Goal: Information Seeking & Learning: Learn about a topic

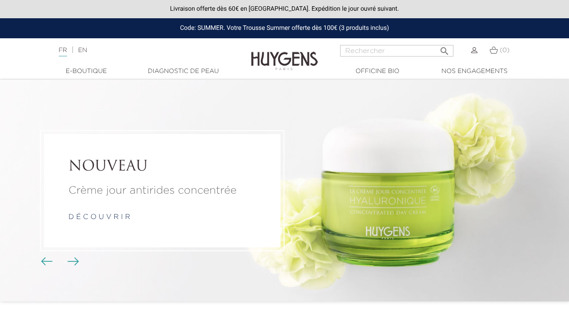
click at [94, 46] on div "FR | EN Français English" at bounding box center [142, 50] width 177 height 11
click at [87, 48] on link "EN" at bounding box center [82, 50] width 9 height 6
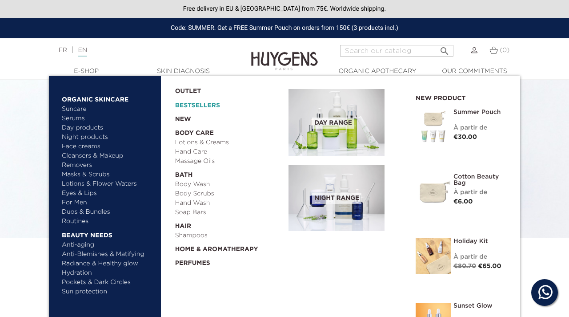
click at [188, 104] on link "Bestsellers" at bounding box center [225, 103] width 100 height 14
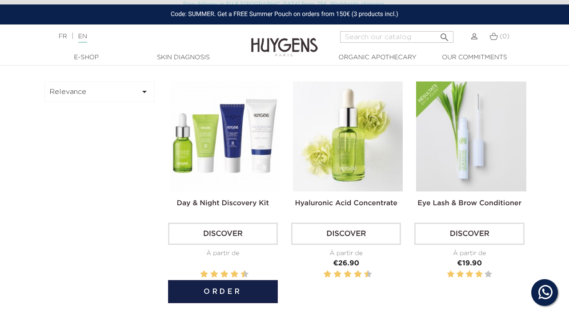
scroll to position [263, 0]
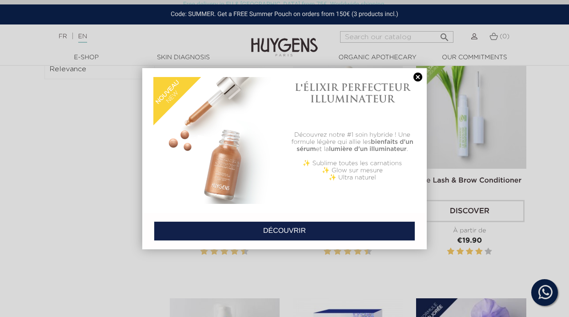
click at [417, 76] on link at bounding box center [418, 76] width 12 height 9
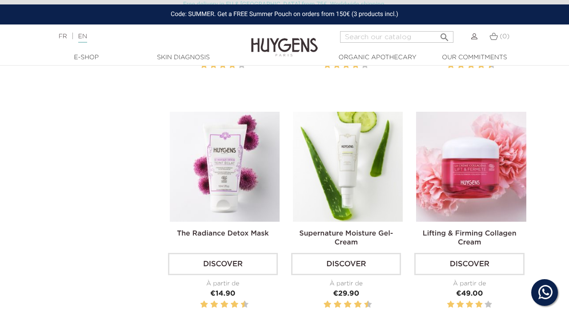
scroll to position [1167, 0]
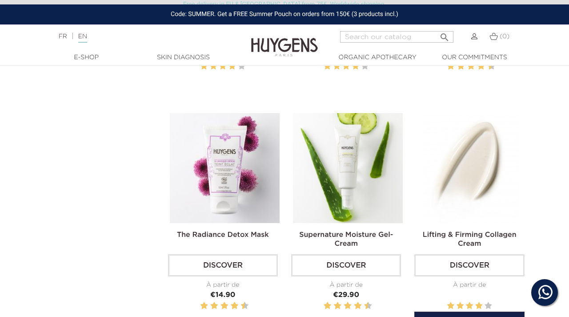
click at [492, 200] on img at bounding box center [471, 168] width 110 height 110
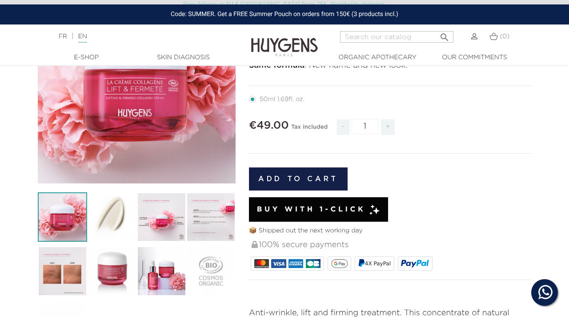
scroll to position [133, 0]
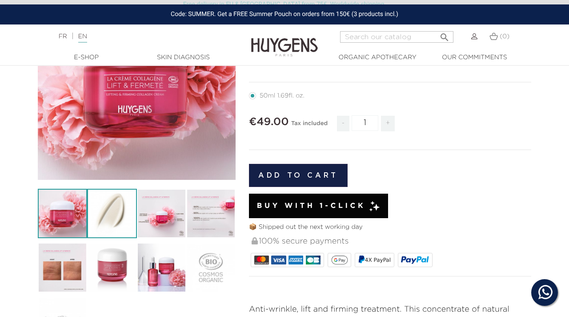
click at [134, 212] on img at bounding box center [111, 213] width 49 height 49
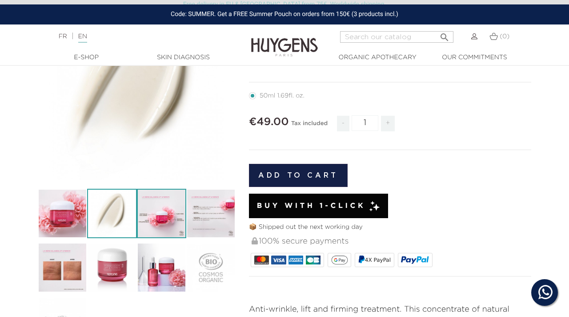
click at [170, 208] on img at bounding box center [161, 213] width 49 height 49
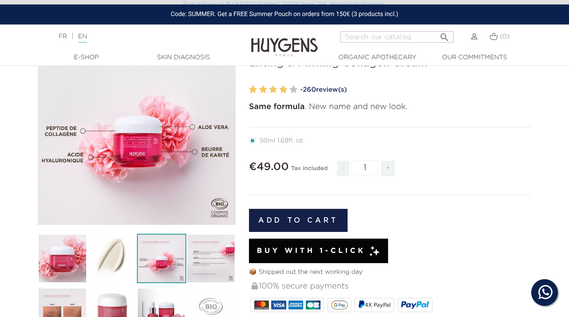
scroll to position [88, 0]
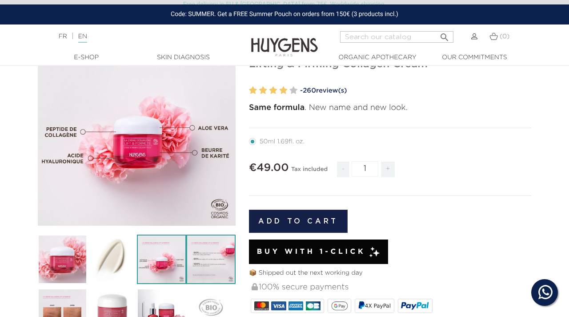
click at [193, 269] on img at bounding box center [210, 258] width 49 height 49
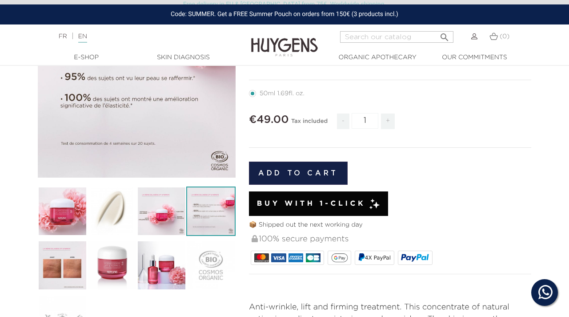
scroll to position [141, 0]
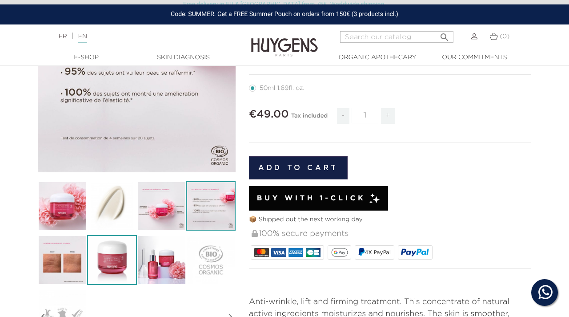
click at [118, 257] on img at bounding box center [111, 259] width 49 height 49
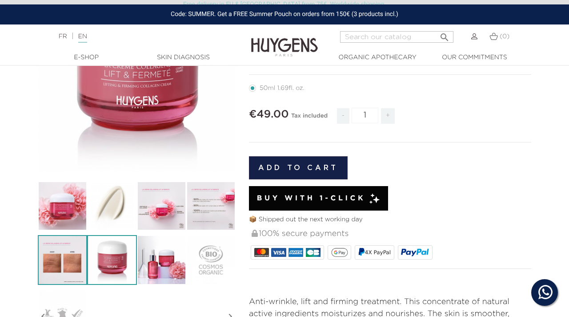
click at [58, 250] on img at bounding box center [62, 259] width 49 height 49
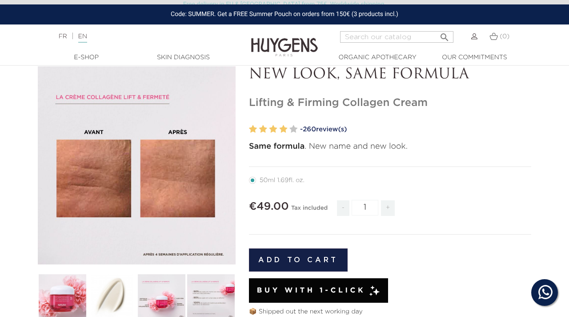
scroll to position [209, 0]
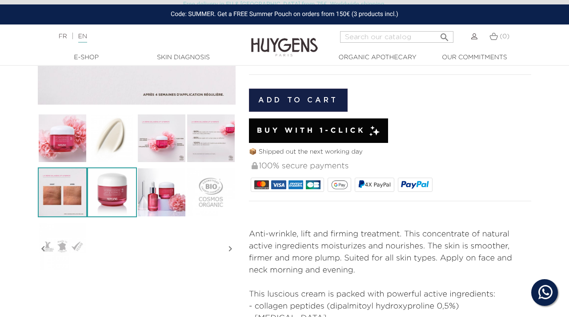
click at [117, 213] on img at bounding box center [111, 191] width 49 height 49
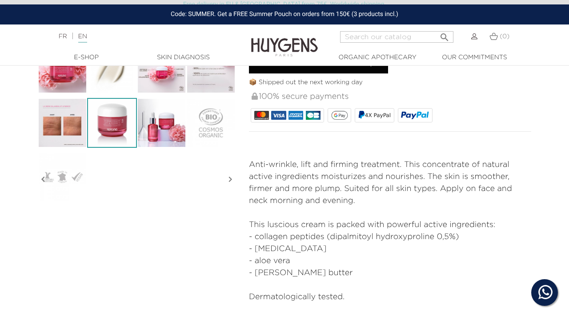
scroll to position [281, 0]
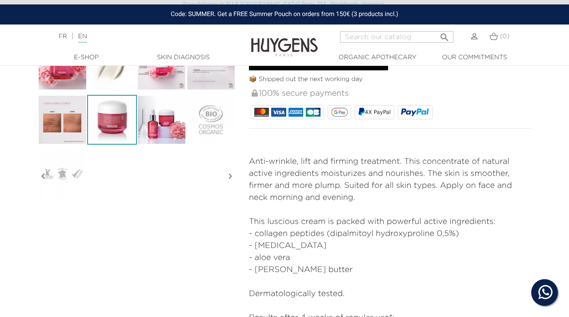
drag, startPoint x: 361, startPoint y: 256, endPoint x: 349, endPoint y: 244, distance: 17.9
click at [349, 244] on ul "- collagen peptides (dipalmitoyl hydroxyproline 0,5%) - hyaluronic acid - aloe …" at bounding box center [390, 252] width 282 height 48
click at [349, 244] on li "- hyaluronic acid" at bounding box center [390, 246] width 282 height 12
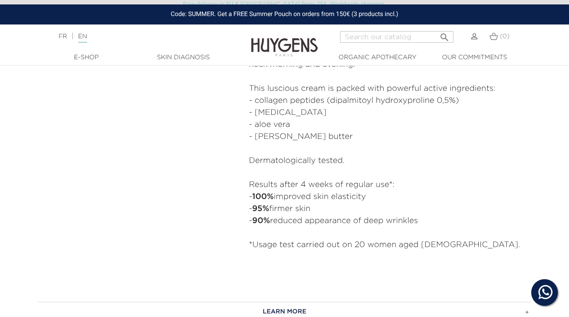
scroll to position [416, 0]
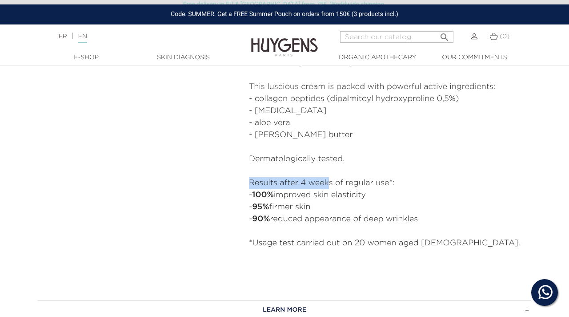
drag, startPoint x: 329, startPoint y: 175, endPoint x: 329, endPoint y: 182, distance: 7.1
click at [329, 182] on div "Anti-wrinkle, lift and firming treatment. This concentrate of natural active in…" at bounding box center [390, 147] width 282 height 252
click at [329, 182] on p "Results after 4 weeks of regular use*:" at bounding box center [390, 183] width 282 height 12
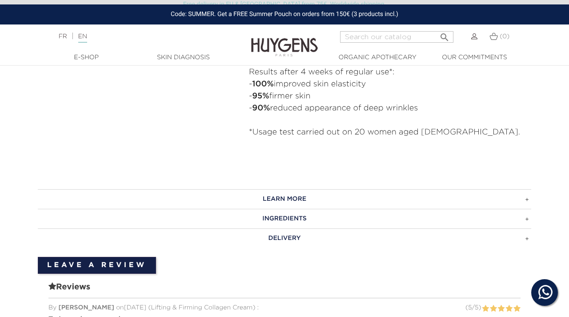
scroll to position [529, 0]
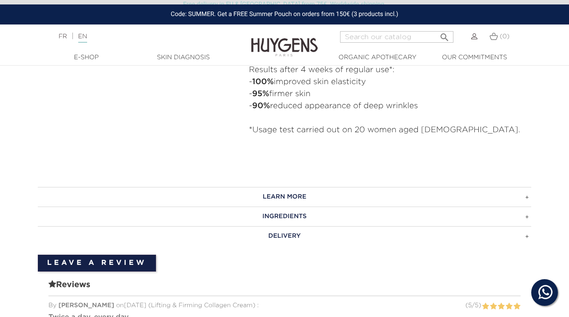
click at [301, 190] on h3 "LEARN MORE" at bounding box center [285, 197] width 494 height 20
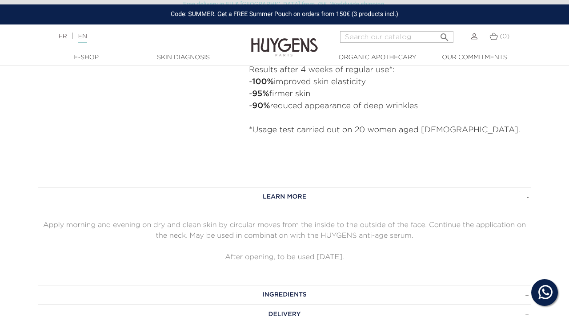
click at [301, 190] on h3 "LEARN MORE" at bounding box center [285, 197] width 494 height 20
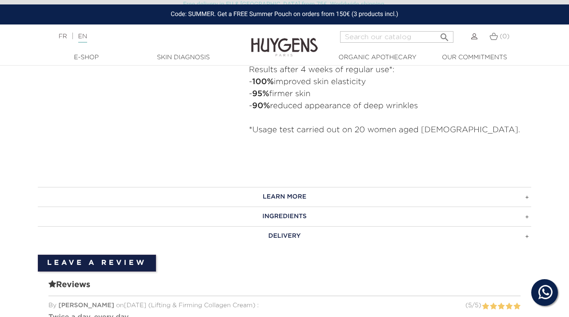
click at [282, 214] on h3 "INGREDIENTS" at bounding box center [285, 216] width 494 height 20
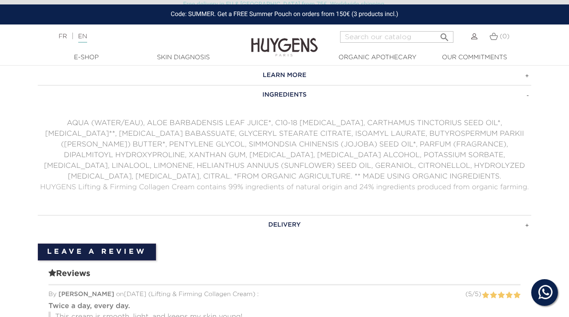
scroll to position [648, 0]
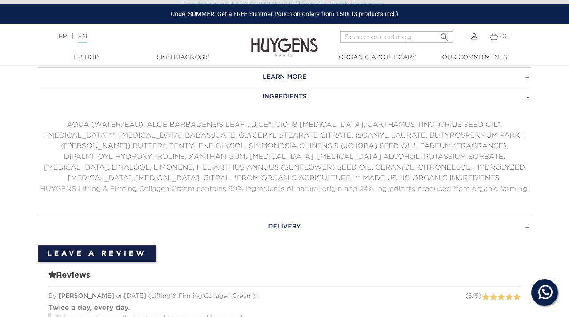
drag, startPoint x: 132, startPoint y: 98, endPoint x: 314, endPoint y: 3, distance: 205.0
